Goal: Transaction & Acquisition: Purchase product/service

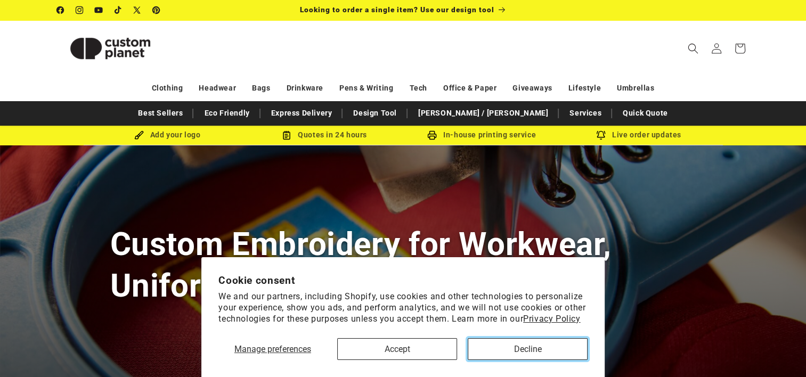
click at [498, 354] on button "Decline" at bounding box center [528, 349] width 120 height 22
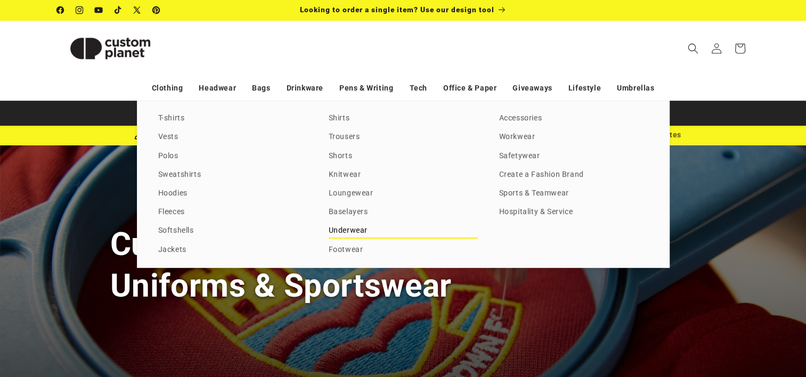
click at [358, 231] on link "Underwear" at bounding box center [403, 231] width 149 height 14
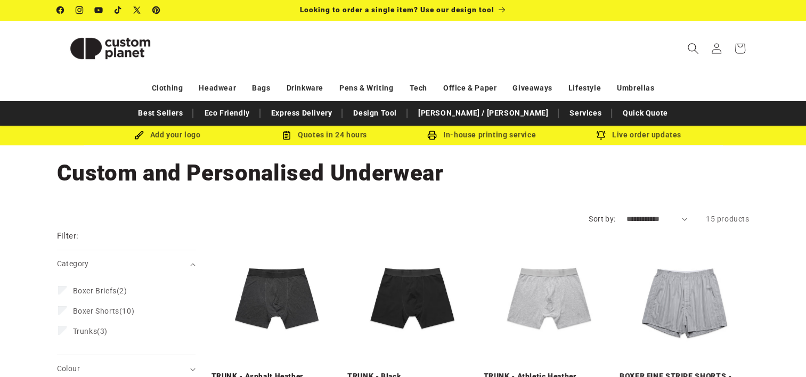
click at [693, 53] on icon "Search" at bounding box center [692, 48] width 11 height 11
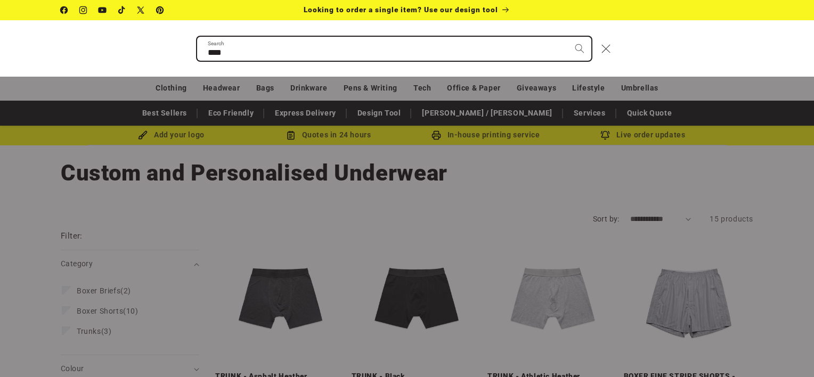
type input "****"
click at [568, 37] on button "Search" at bounding box center [579, 48] width 23 height 23
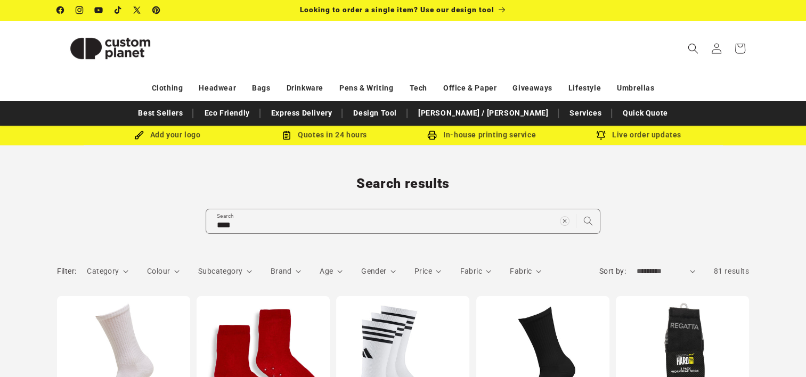
click at [0, 256] on html "Skip to content Facebook Instagram YouTube TikTok X (Twitter) Pinterest Looking…" at bounding box center [403, 188] width 806 height 377
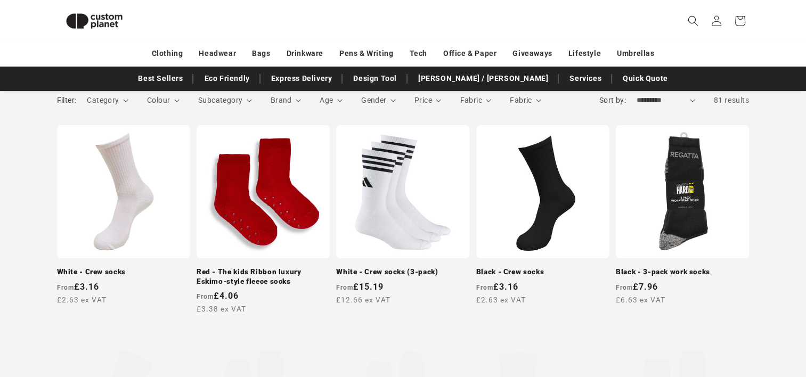
scroll to position [155, 0]
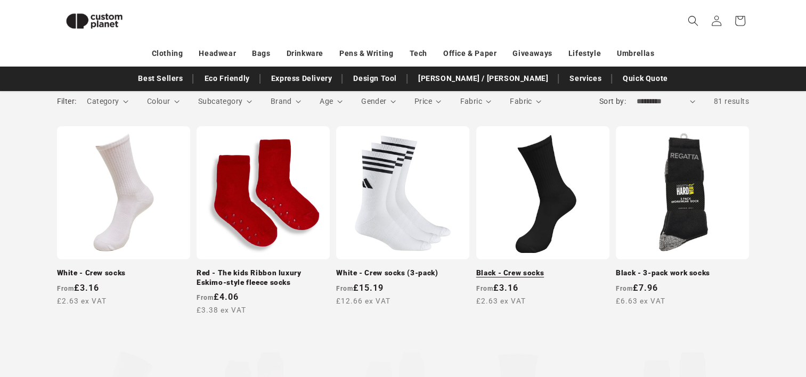
click at [513, 268] on link "Black - Crew socks" at bounding box center [542, 273] width 133 height 10
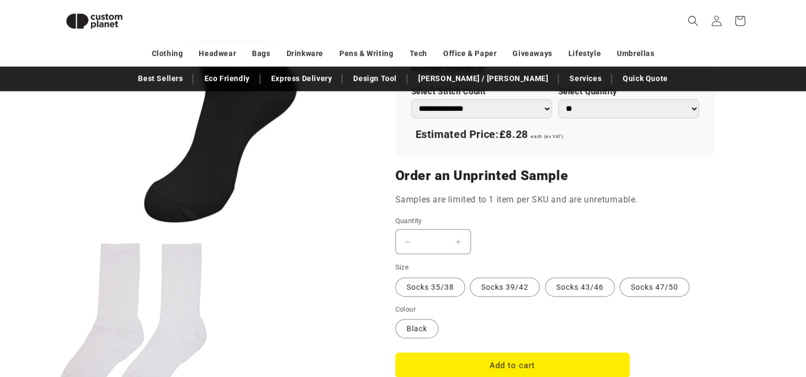
scroll to position [773, 0]
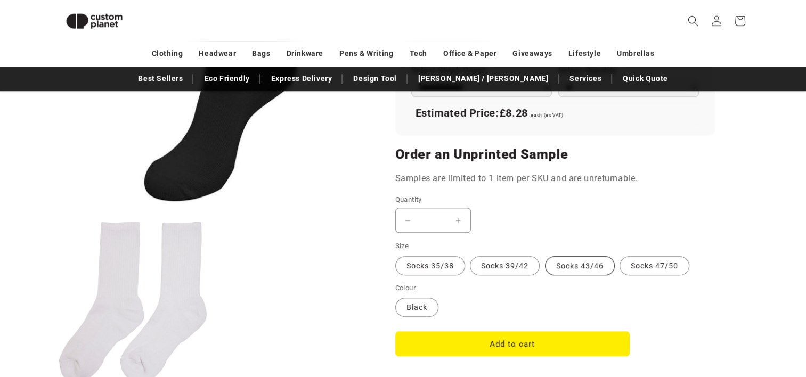
click at [585, 266] on label "Socks 43/46 Variant sold out or unavailable" at bounding box center [580, 265] width 70 height 19
click at [358, 234] on ul "Open media 1 in modal Open media 2 in modal" at bounding box center [213, 142] width 312 height 501
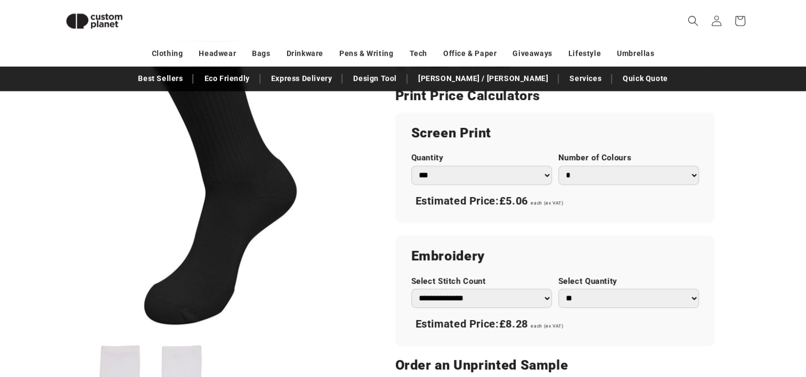
scroll to position [560, 0]
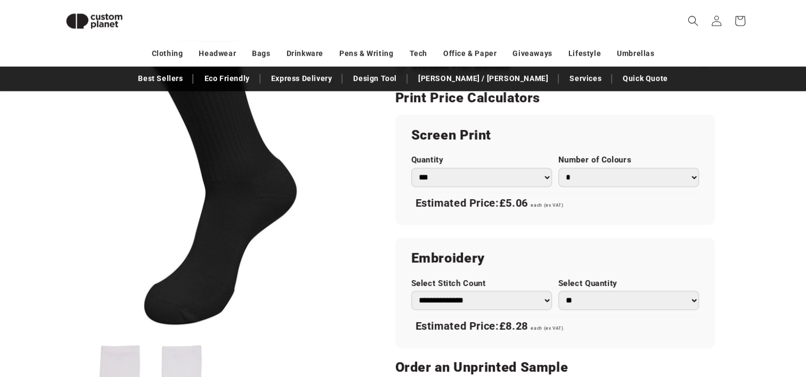
click at [456, 176] on select "*** *** *** **** **** **** ***** *****" at bounding box center [481, 177] width 141 height 19
click at [371, 141] on div "Build Your Brand Black - Crew socks Black - Crew socks BY201BLAC3538 Regular pr…" at bounding box center [558, 98] width 381 height 1017
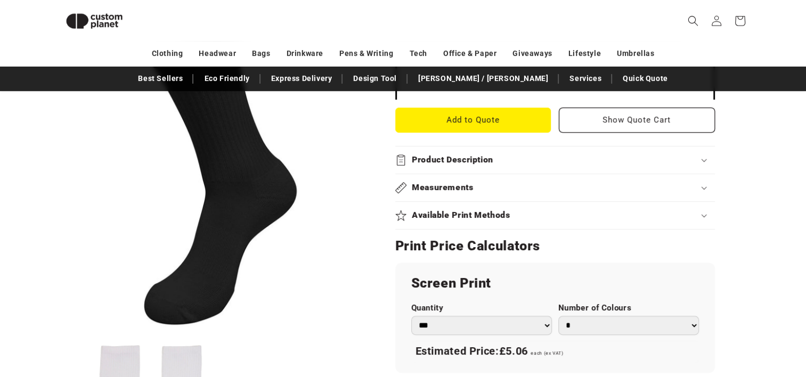
scroll to position [283, 0]
